Goal: Navigation & Orientation: Find specific page/section

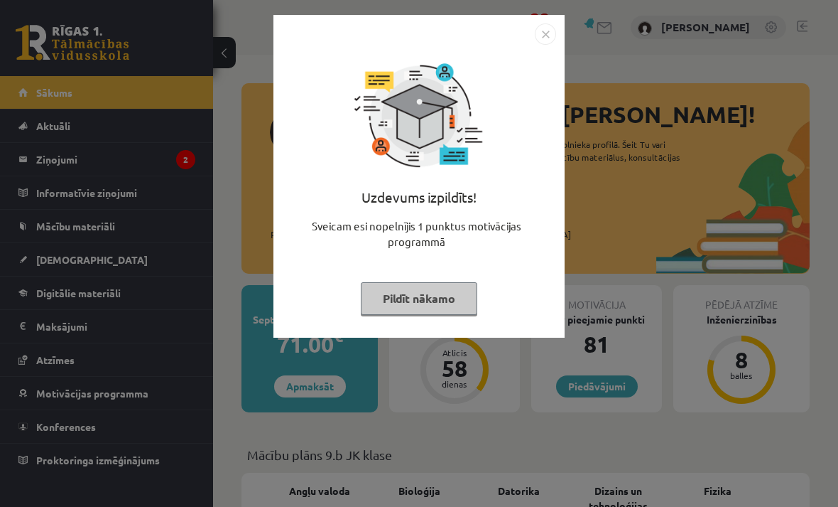
click at [444, 310] on button "Pildīt nākamo" at bounding box center [419, 298] width 117 height 33
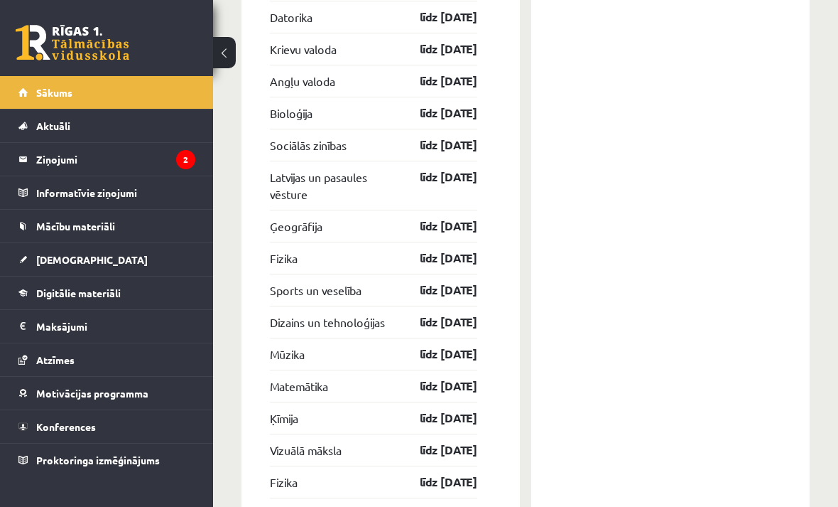
scroll to position [3517, 0]
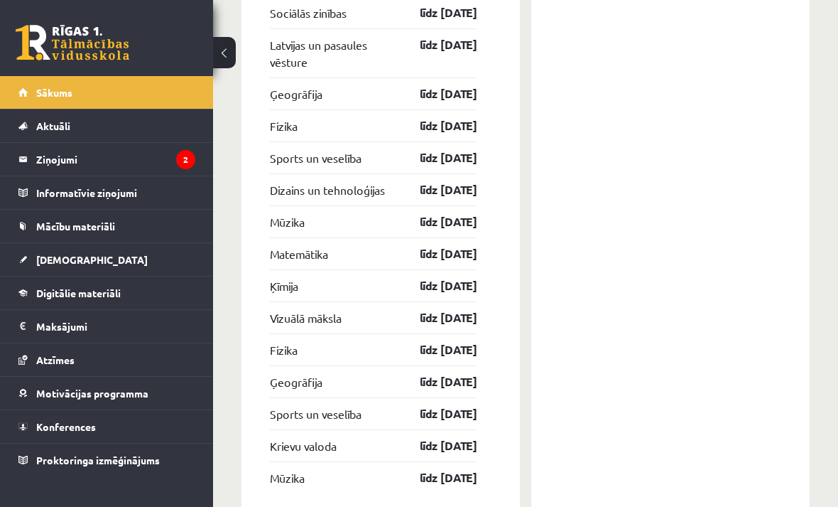
click at [60, 169] on legend "Ziņojumi 2" at bounding box center [115, 159] width 159 height 33
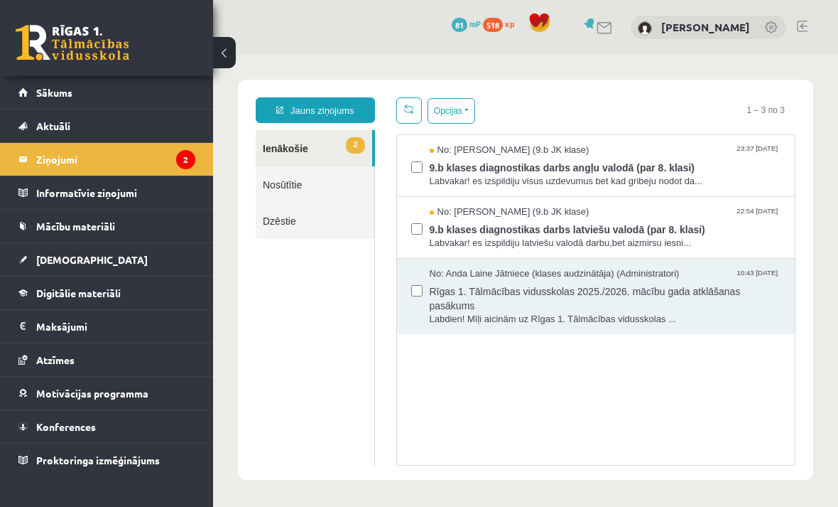
click at [747, 161] on span "9.b klases diagnostikas darbs angļu valodā (par 8. klasi)" at bounding box center [606, 166] width 352 height 18
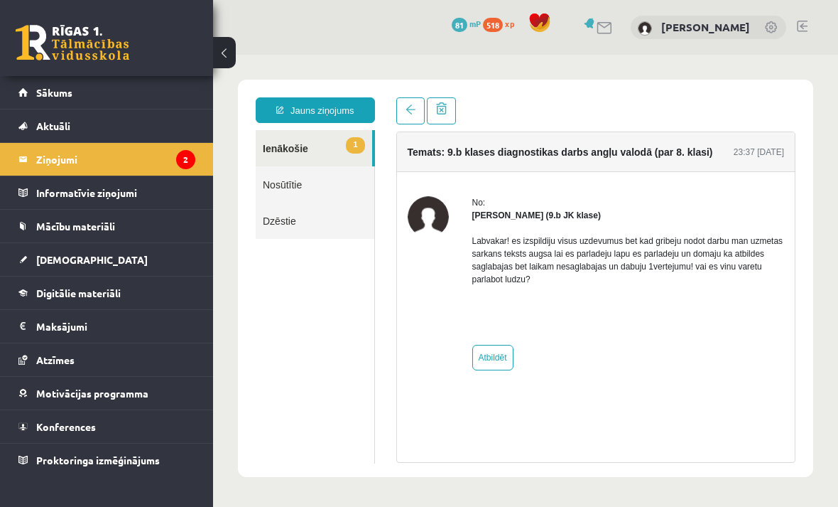
click at [34, 261] on link "[DEMOGRAPHIC_DATA]" at bounding box center [106, 259] width 177 height 33
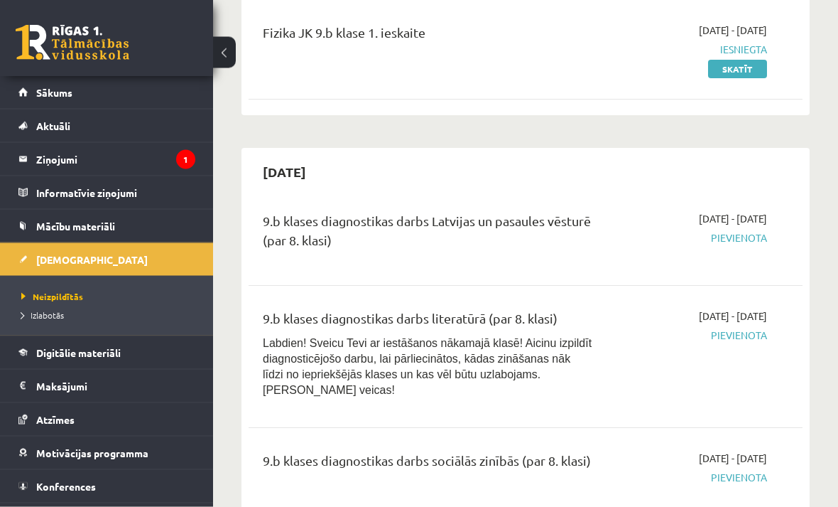
scroll to position [393, 0]
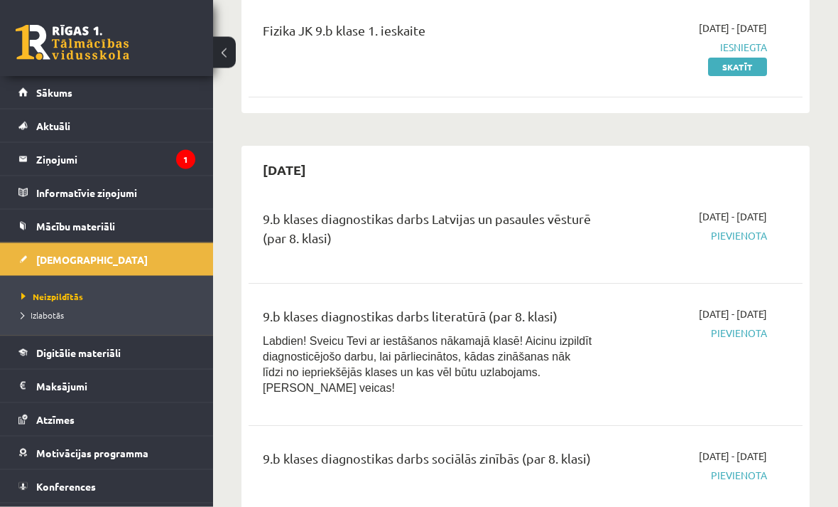
click at [27, 315] on span "Izlabotās" at bounding box center [42, 314] width 43 height 11
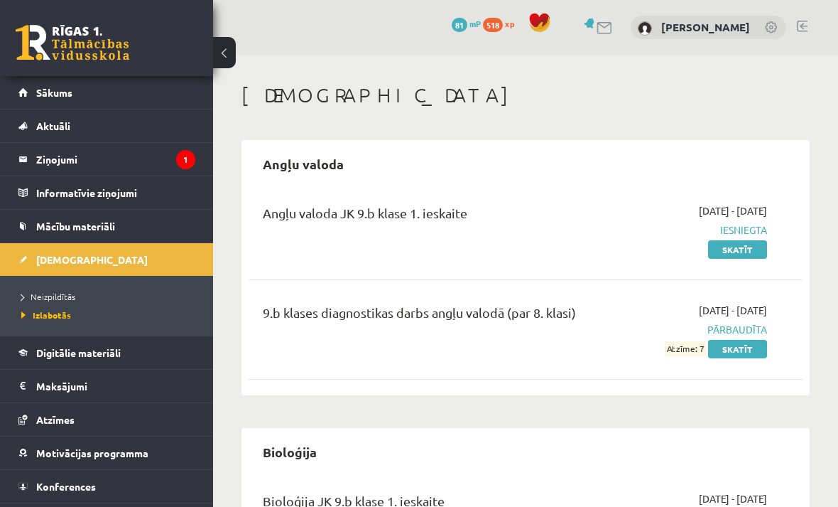
click at [38, 298] on span "Neizpildītās" at bounding box center [48, 296] width 54 height 11
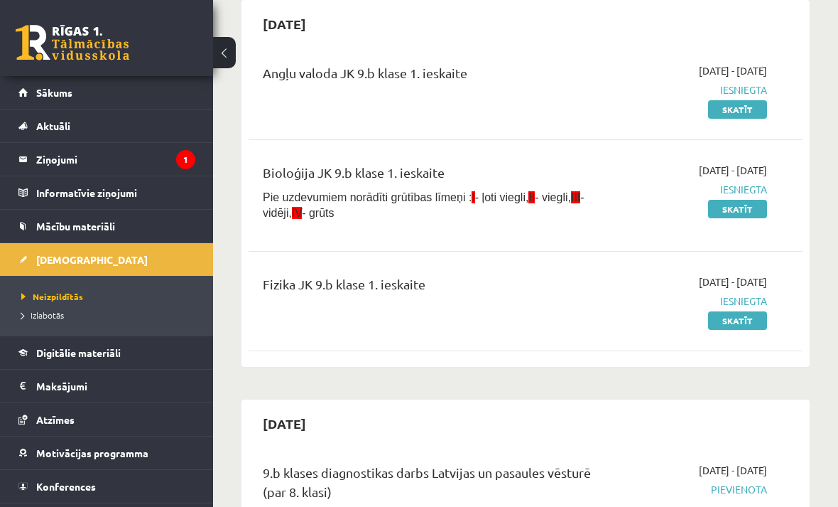
scroll to position [141, 0]
click at [25, 360] on link "Digitālie materiāli" at bounding box center [106, 352] width 177 height 33
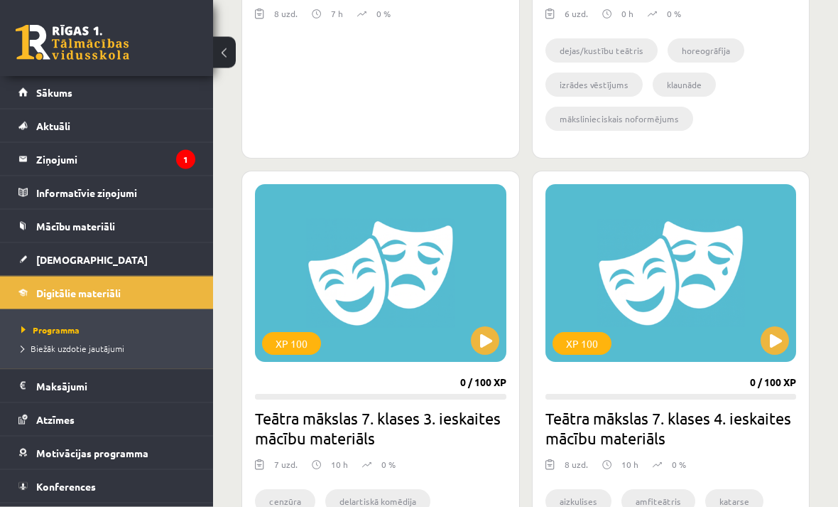
scroll to position [685, 0]
click at [39, 484] on span "Konferences" at bounding box center [66, 486] width 60 height 13
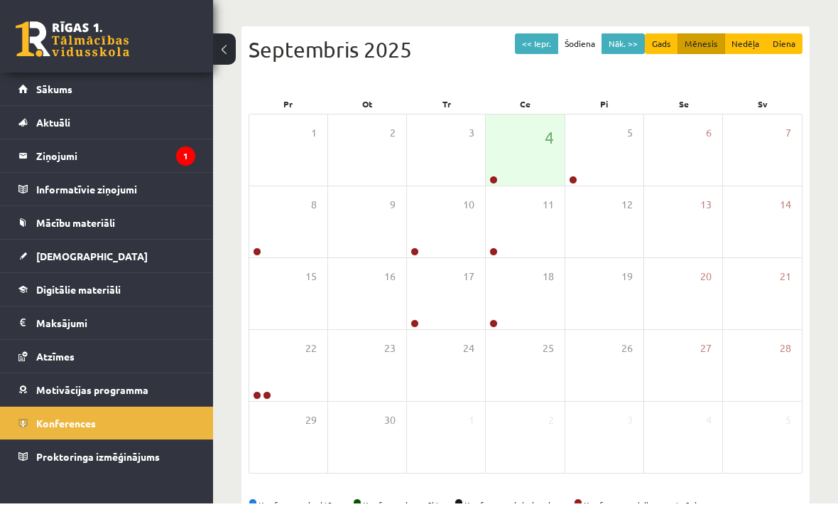
scroll to position [126, 0]
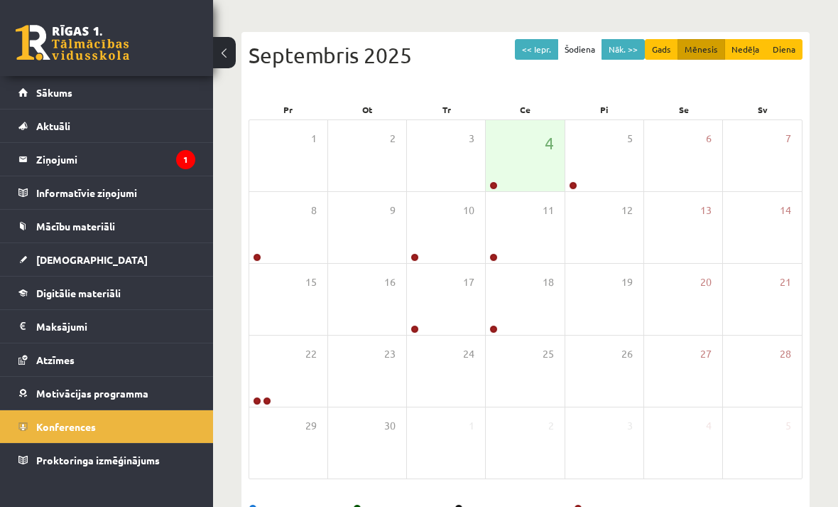
click at [87, 164] on legend "Ziņojumi 1" at bounding box center [115, 159] width 159 height 33
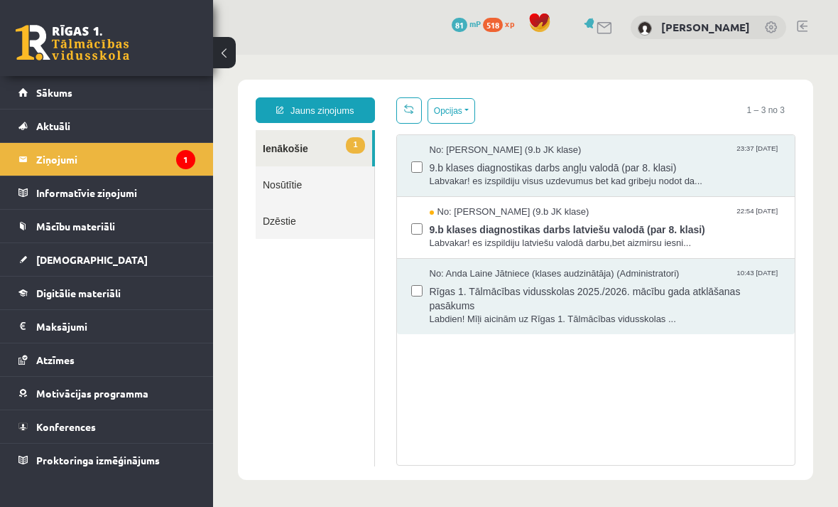
click at [713, 214] on div "No: [PERSON_NAME] (9.b JK klase) 22:54 [DATE]" at bounding box center [606, 212] width 352 height 14
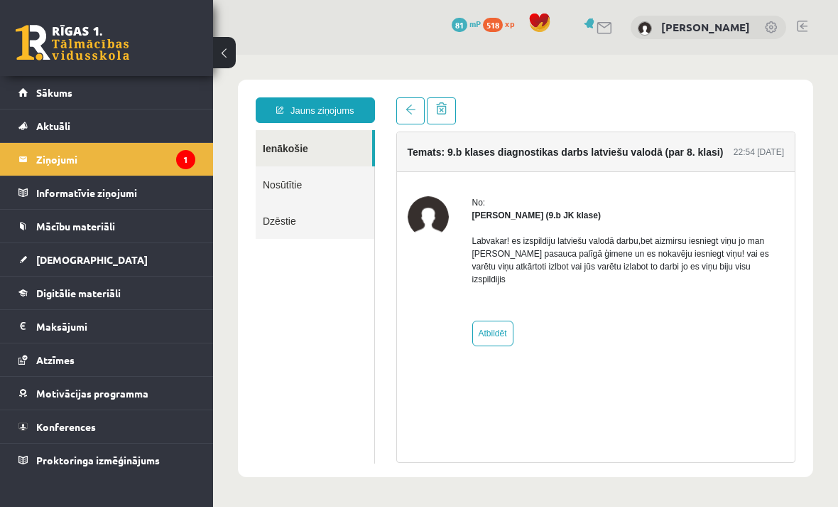
click at [421, 106] on link at bounding box center [410, 110] width 28 height 27
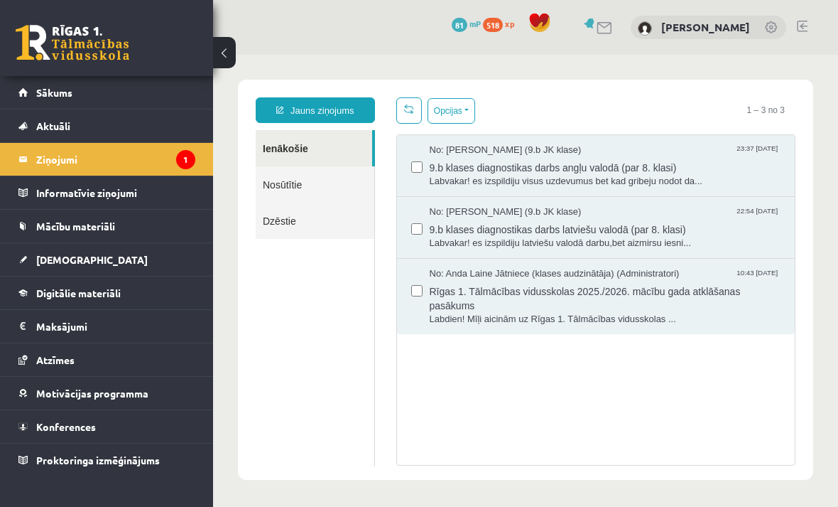
click at [721, 158] on span "9.b klases diagnostikas darbs angļu valodā (par 8. klasi)" at bounding box center [606, 166] width 352 height 18
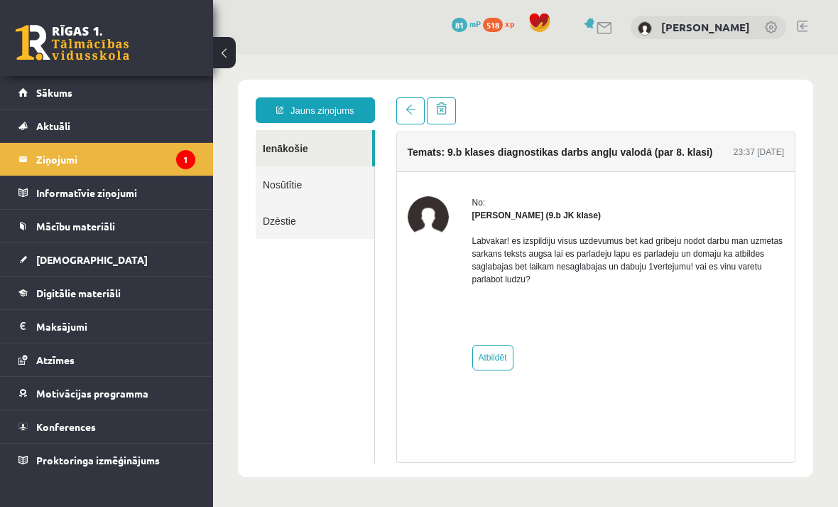
click at [411, 112] on span at bounding box center [411, 109] width 10 height 10
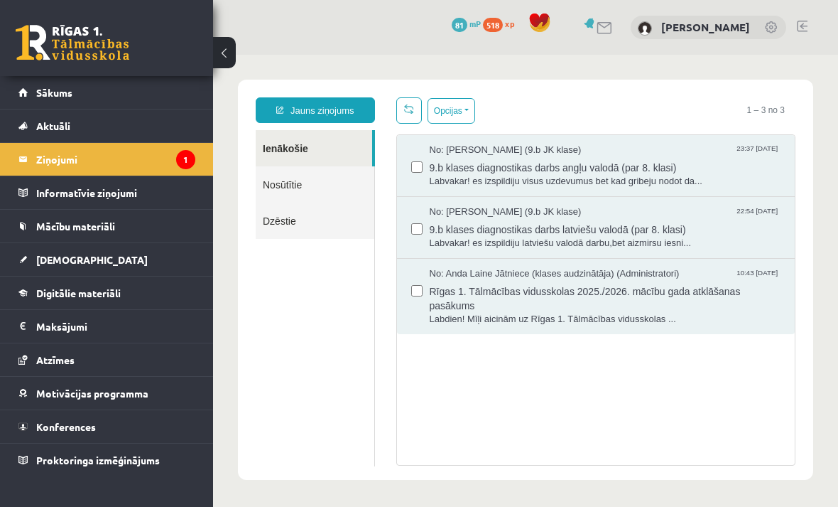
click at [490, 246] on span "Labvakar! es izspildiju latviešu valodā darbu,bet aizmirsu iesni..." at bounding box center [606, 244] width 352 height 14
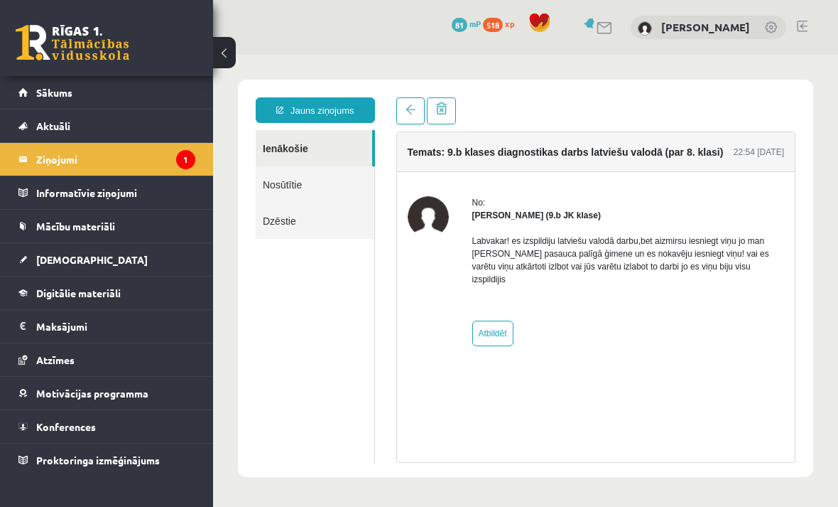
click at [453, 109] on link at bounding box center [441, 110] width 29 height 27
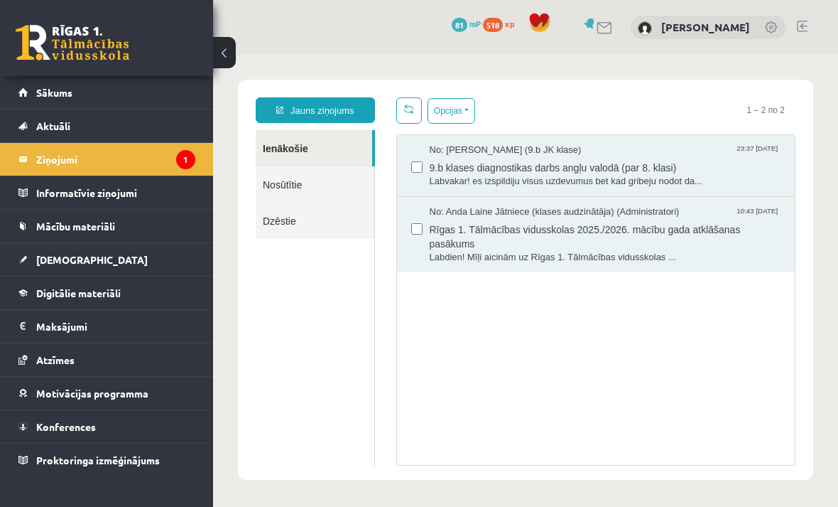
click at [485, 167] on span "9.b klases diagnostikas darbs angļu valodā (par 8. klasi)" at bounding box center [606, 166] width 352 height 18
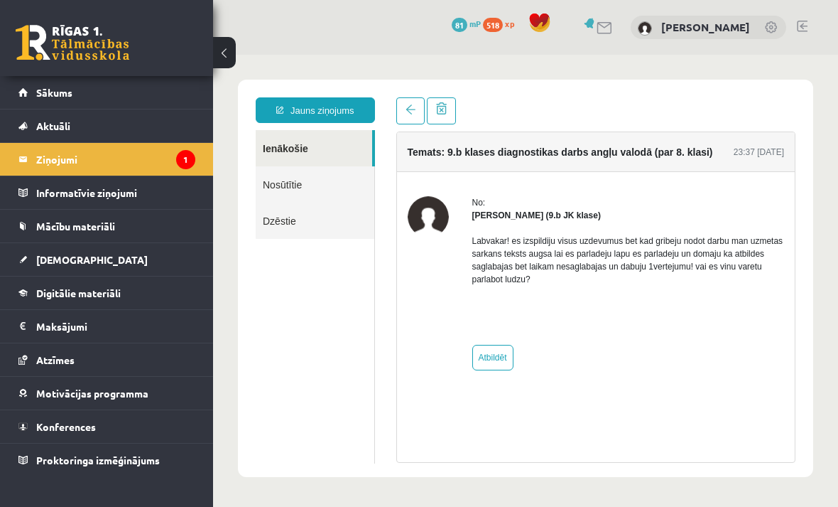
click at [450, 114] on link at bounding box center [441, 110] width 29 height 27
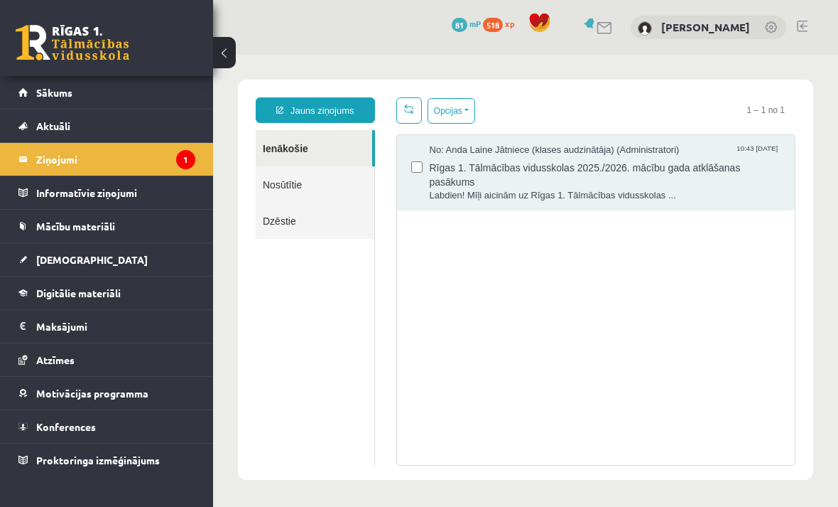
click at [50, 231] on span "Mācību materiāli" at bounding box center [75, 226] width 79 height 13
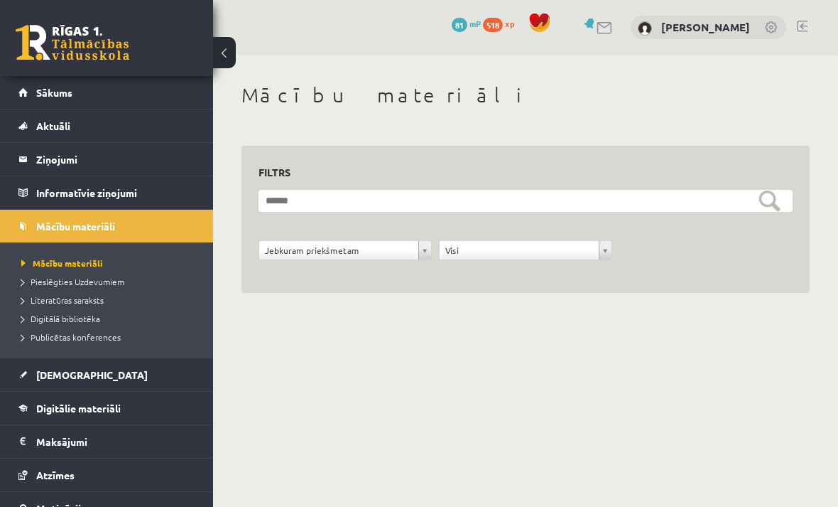
click at [43, 157] on legend "Ziņojumi 1" at bounding box center [115, 159] width 159 height 33
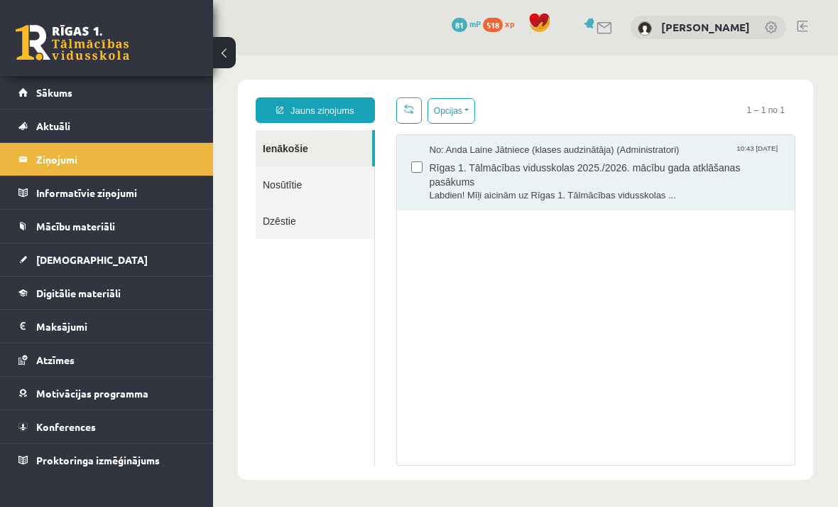
click at [36, 120] on link "Aktuāli" at bounding box center [106, 125] width 177 height 33
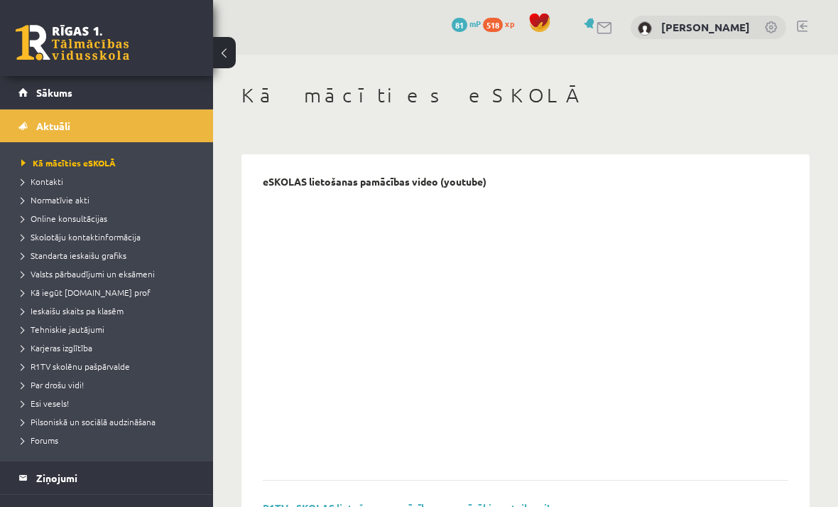
click at [53, 183] on span "Kontakti" at bounding box center [42, 181] width 42 height 11
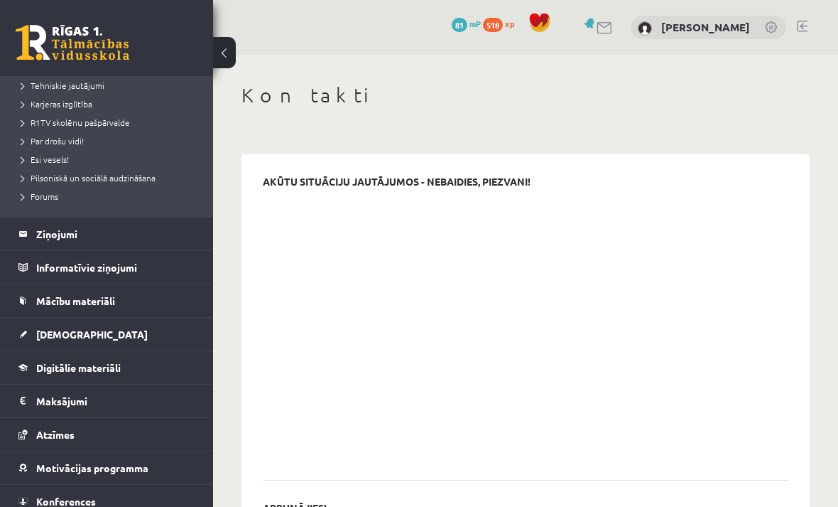
scroll to position [242, 0]
click at [26, 230] on link "Ziņojumi 1" at bounding box center [106, 235] width 177 height 33
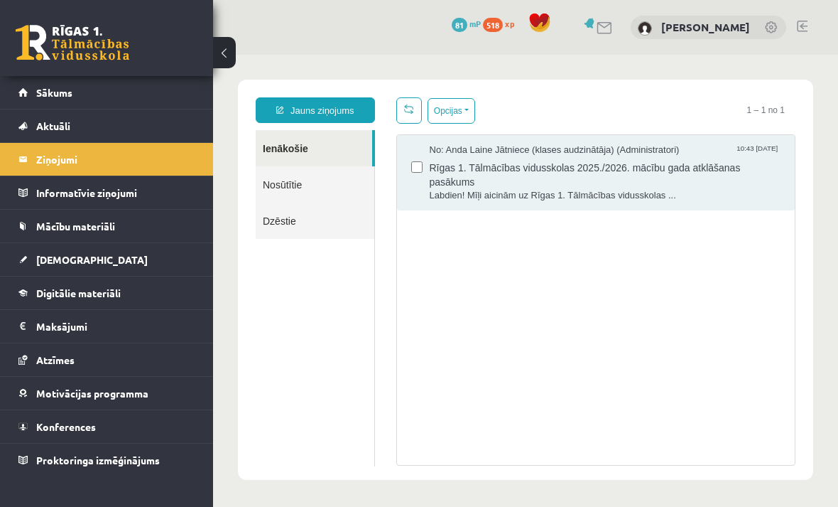
click at [371, 114] on link "Jauns ziņojums" at bounding box center [315, 110] width 119 height 26
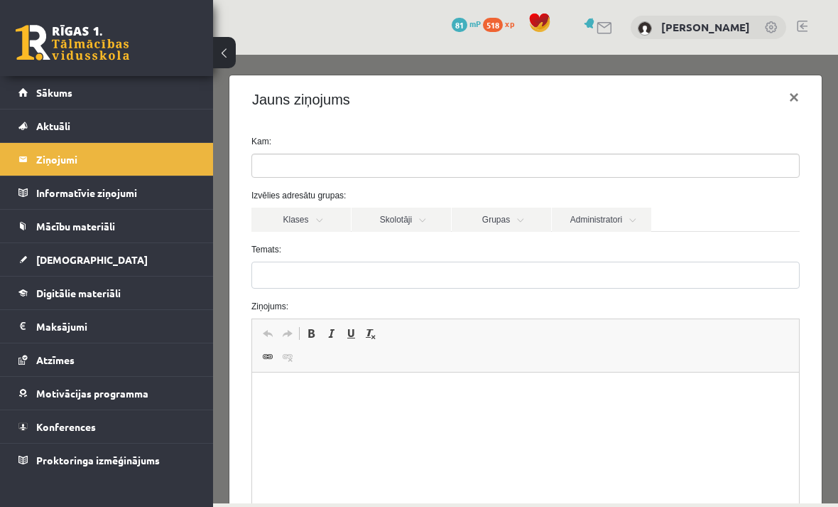
click at [423, 231] on link "Skolotāji" at bounding box center [401, 219] width 99 height 24
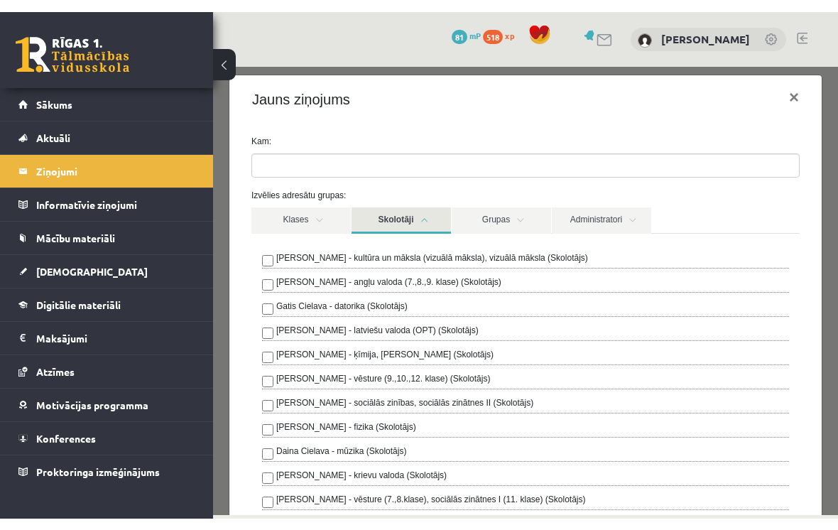
scroll to position [13, 0]
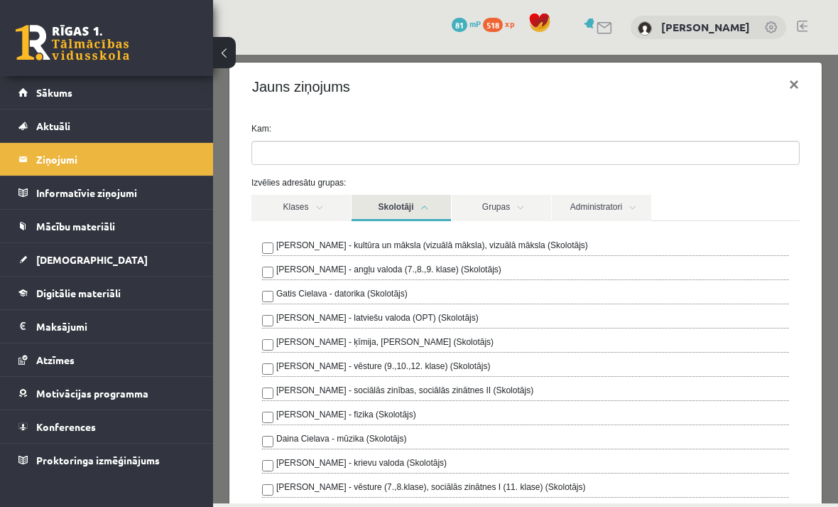
click at [223, 58] on button at bounding box center [224, 52] width 23 height 31
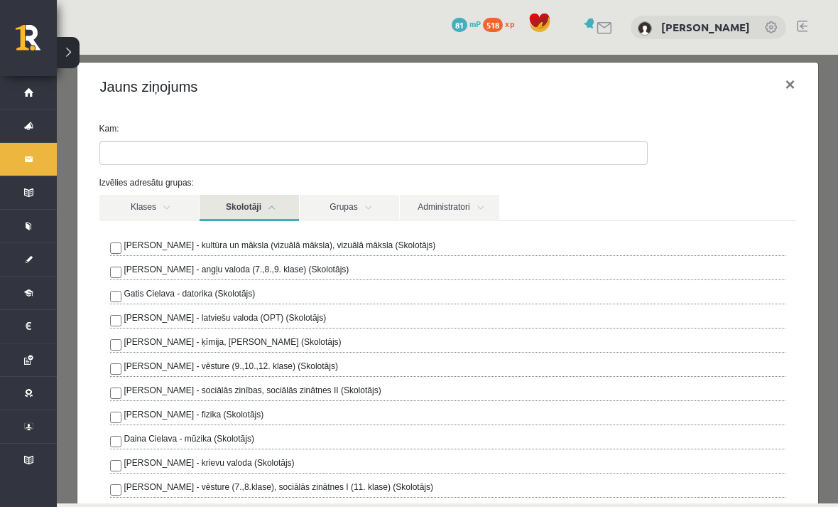
click at [75, 58] on button at bounding box center [68, 52] width 23 height 31
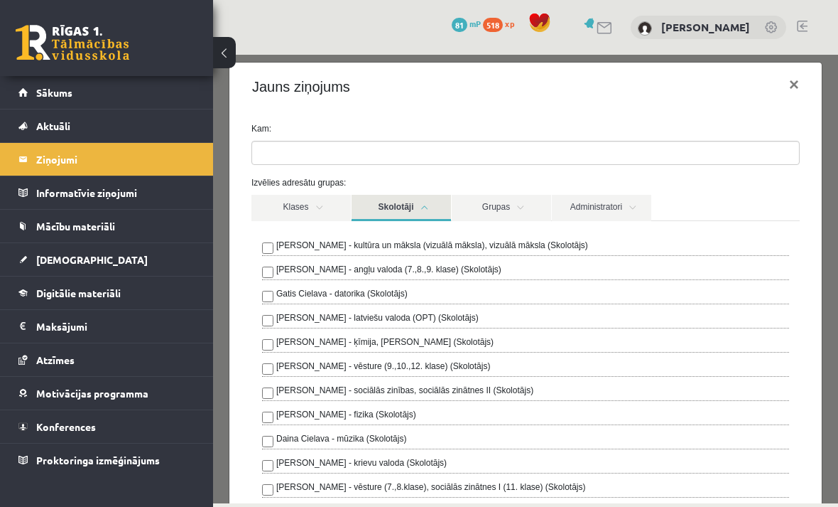
click at [801, 75] on button "×" at bounding box center [794, 85] width 33 height 40
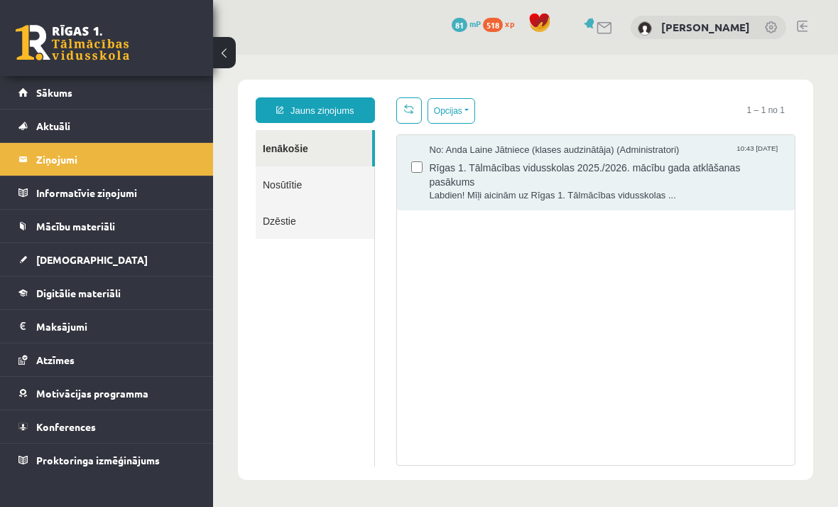
click at [36, 224] on span "Mācību materiāli" at bounding box center [75, 226] width 79 height 13
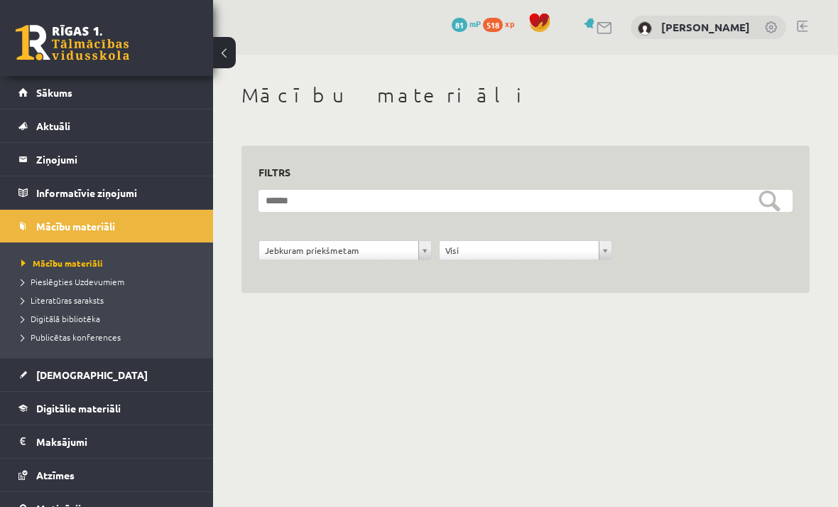
click at [67, 286] on span "Pieslēgties Uzdevumiem" at bounding box center [72, 281] width 103 height 11
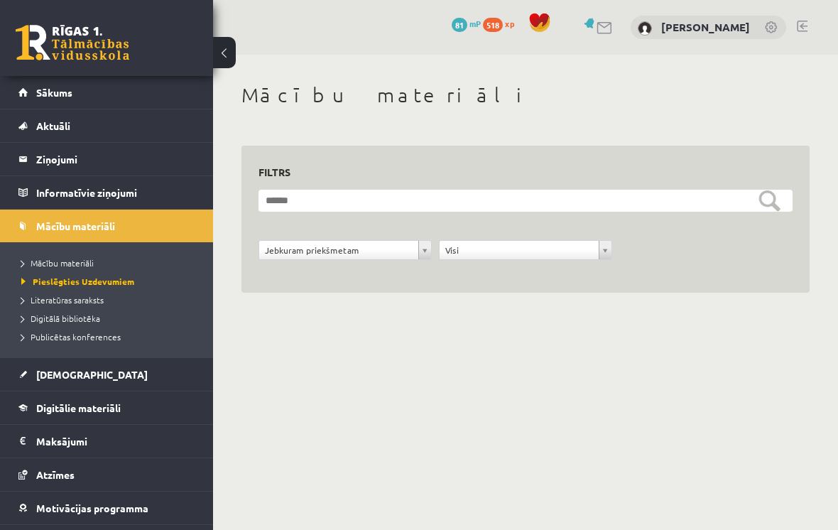
click at [41, 158] on legend "Ziņojumi 1" at bounding box center [115, 159] width 159 height 33
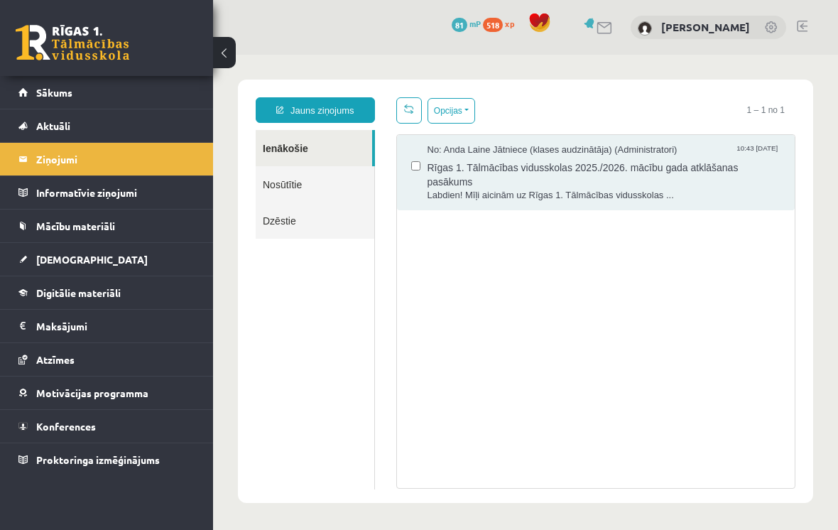
click at [44, 133] on link "Aktuāli" at bounding box center [106, 125] width 177 height 33
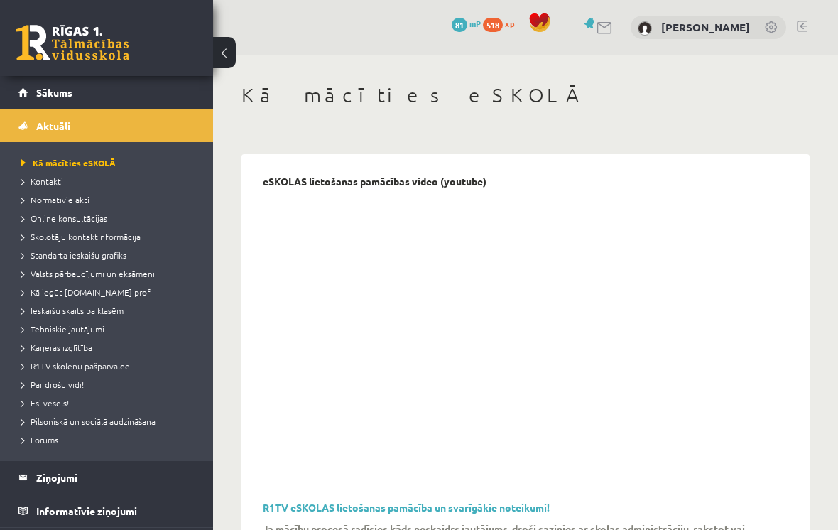
click at [38, 93] on span "Sākums" at bounding box center [54, 92] width 36 height 13
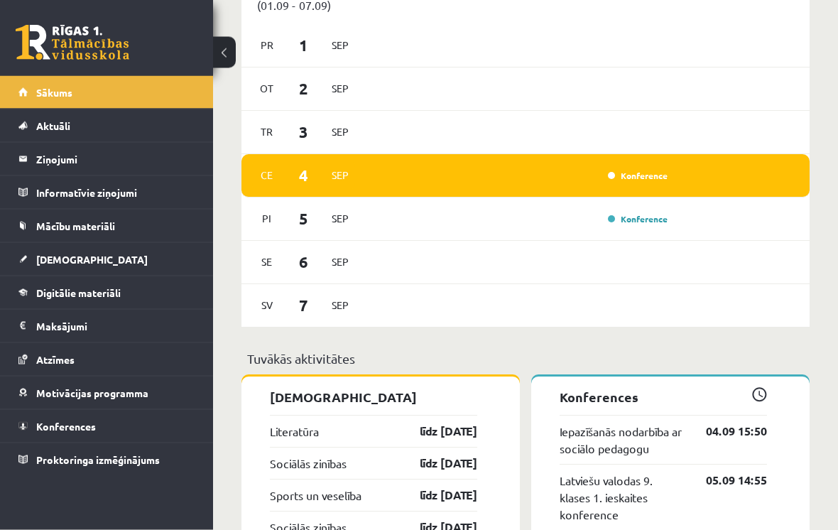
scroll to position [1084, 0]
